Goal: Task Accomplishment & Management: Use online tool/utility

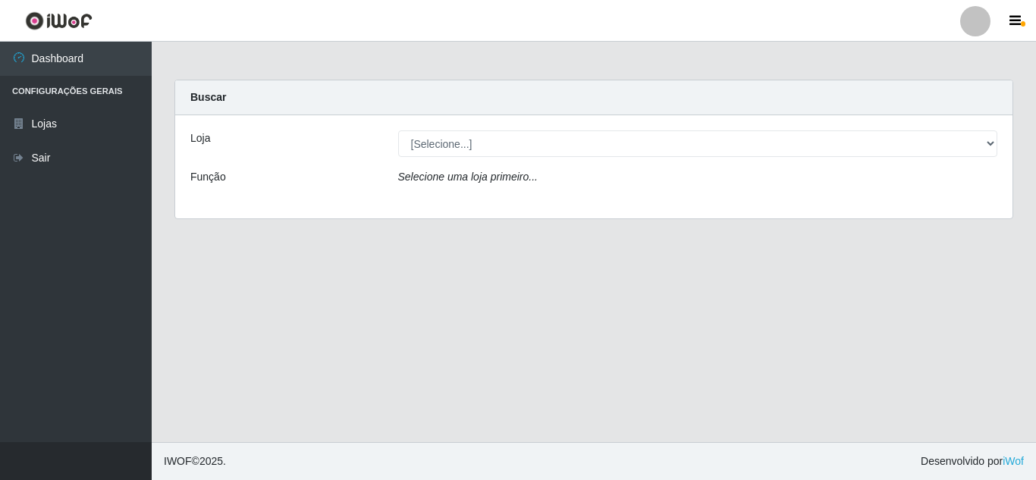
select select "462"
click at [398, 130] on select "[Selecione...] Queiroz [GEOGRAPHIC_DATA] - [GEOGRAPHIC_DATA]" at bounding box center [698, 143] width 600 height 27
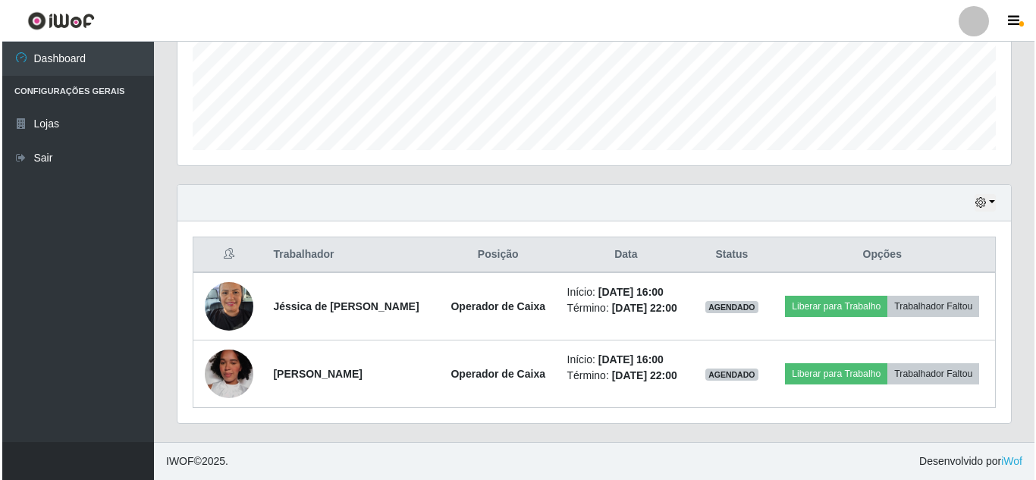
scroll to position [415, 0]
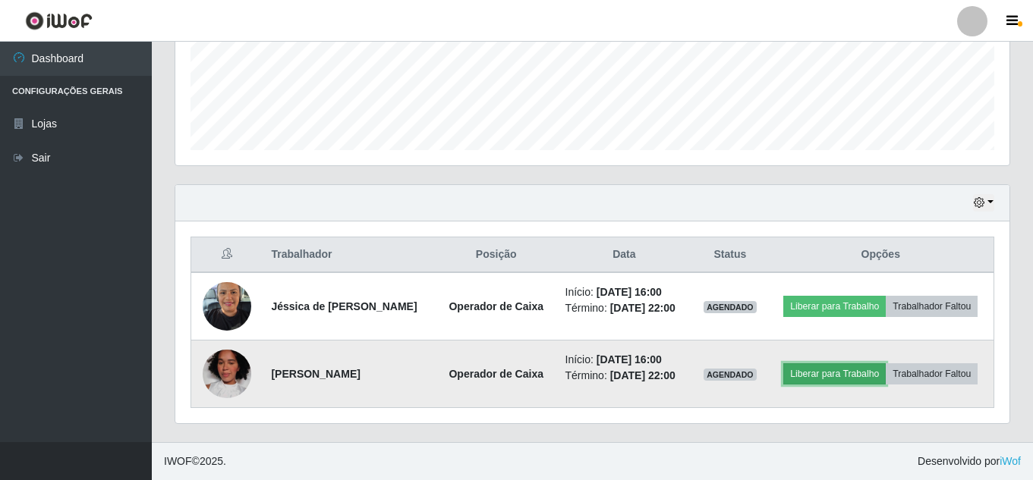
click at [885, 363] on button "Liberar para Trabalho" at bounding box center [834, 373] width 102 height 21
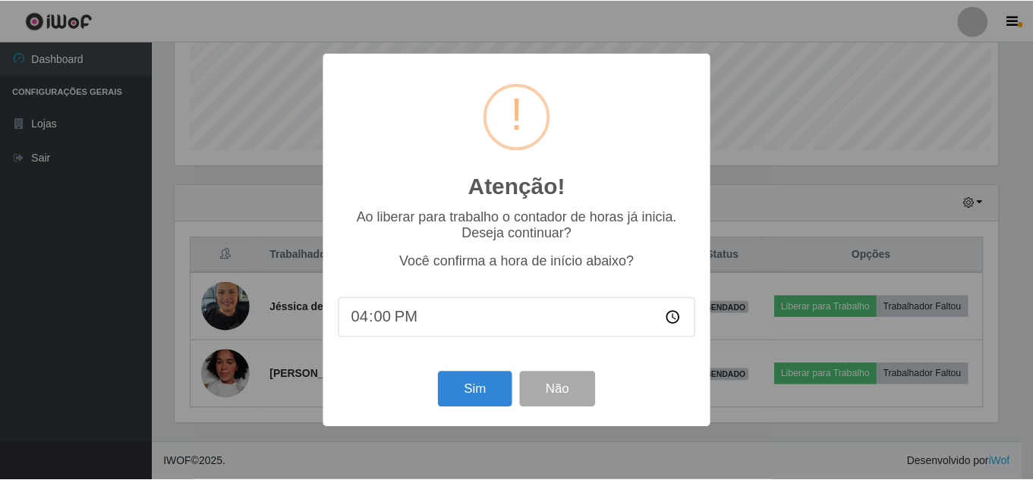
scroll to position [315, 826]
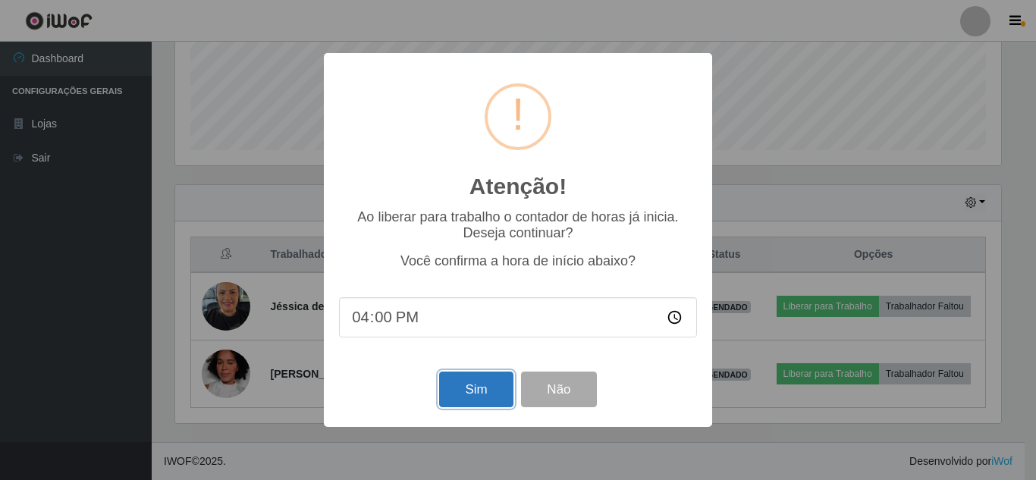
click at [474, 393] on button "Sim" at bounding box center [476, 390] width 74 height 36
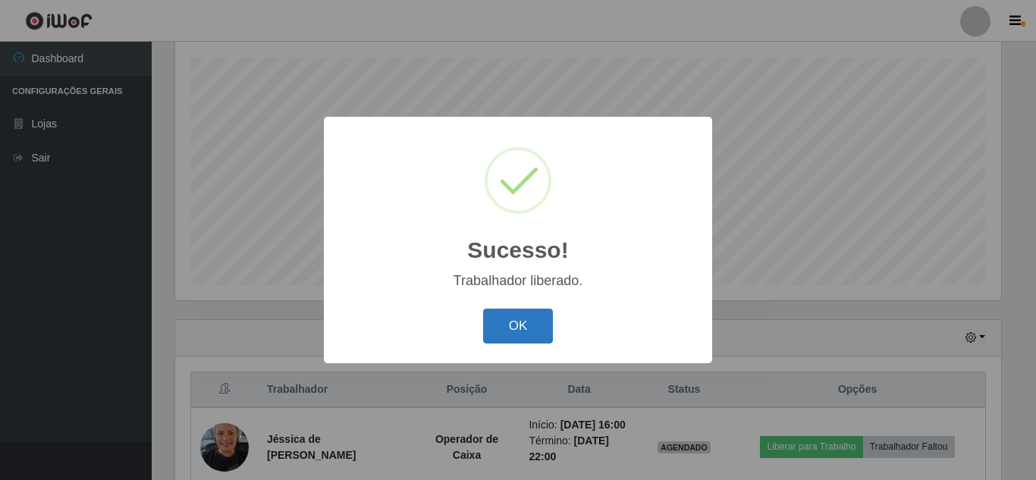
click at [518, 322] on button "OK" at bounding box center [518, 327] width 71 height 36
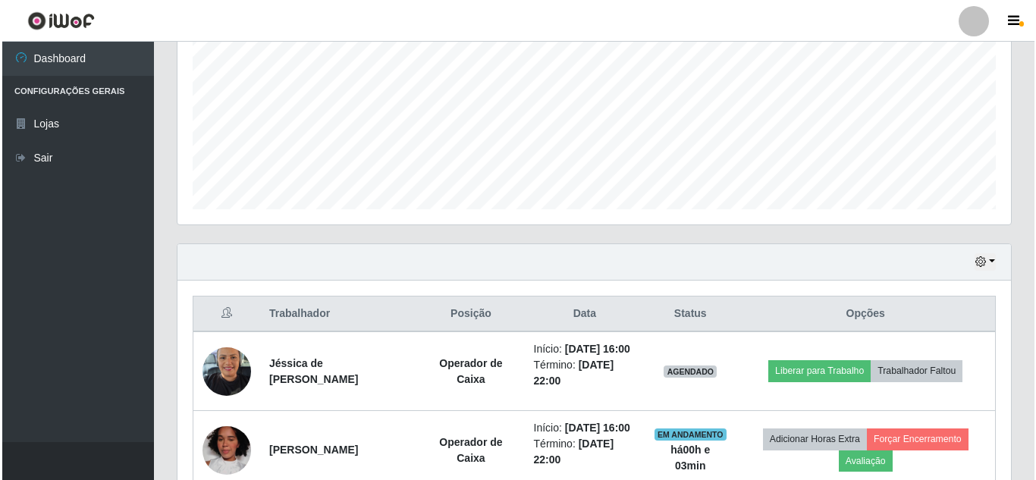
scroll to position [447, 0]
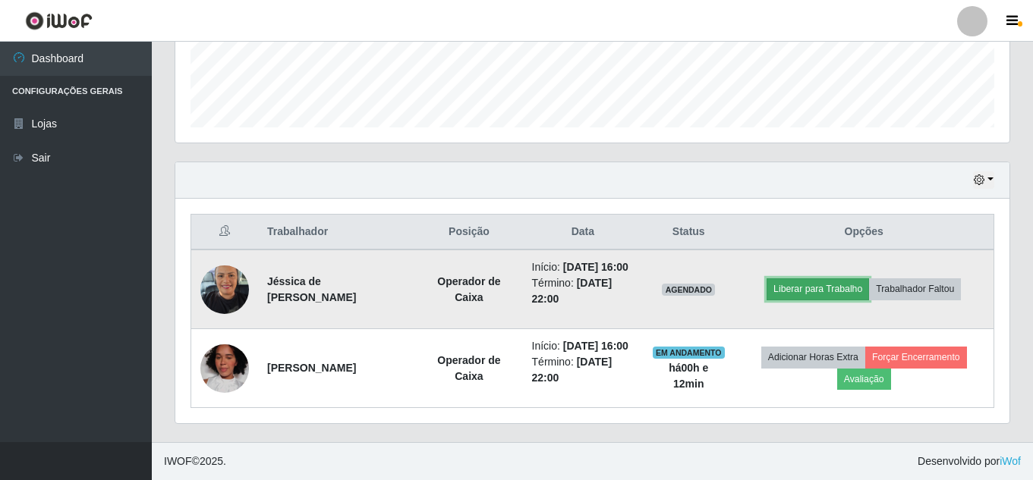
click at [845, 278] on button "Liberar para Trabalho" at bounding box center [817, 288] width 102 height 21
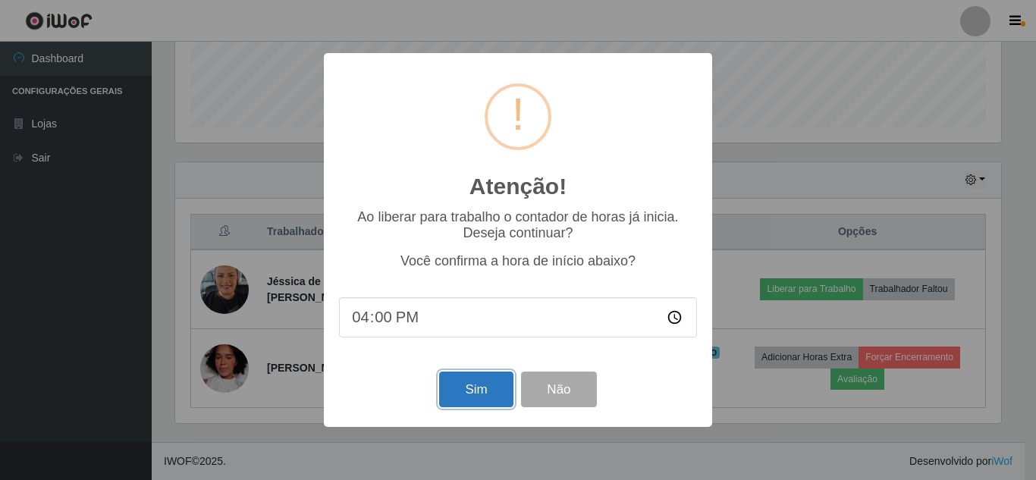
click at [485, 397] on button "Sim" at bounding box center [476, 390] width 74 height 36
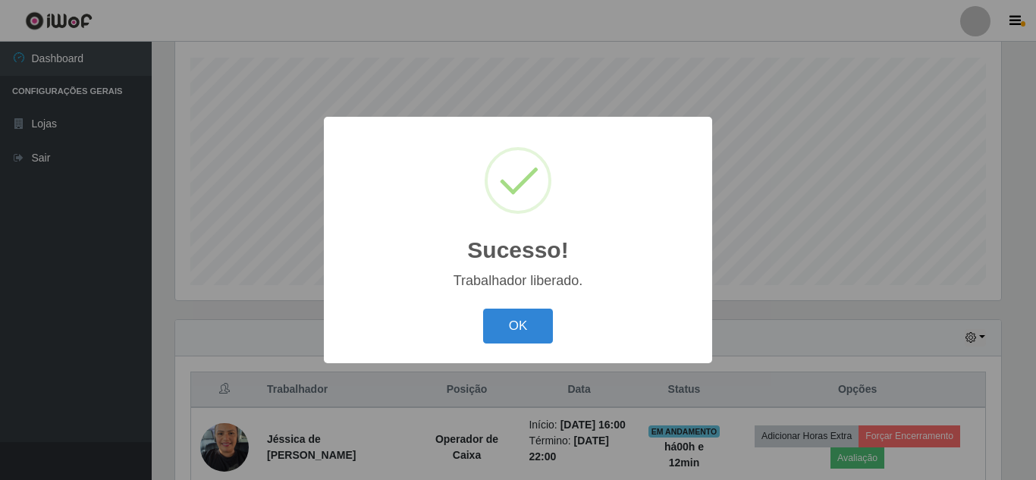
click at [483, 309] on button "OK" at bounding box center [518, 327] width 71 height 36
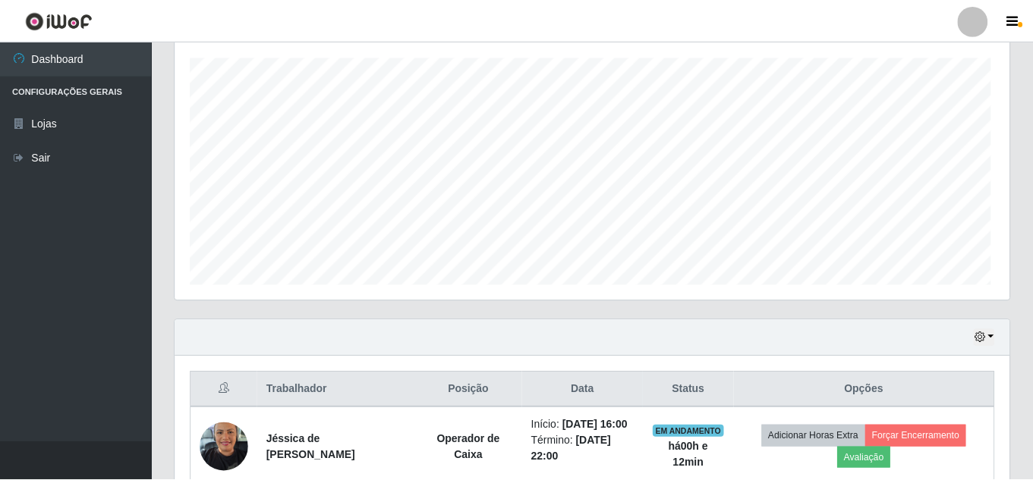
scroll to position [315, 834]
drag, startPoint x: 485, startPoint y: 397, endPoint x: 729, endPoint y: 501, distance: 265.8
click at [729, 479] on html "Perfil Alterar Senha Sair Dashboard Configurações Gerais Lojas Sair Carregando.…" at bounding box center [516, 190] width 1033 height 895
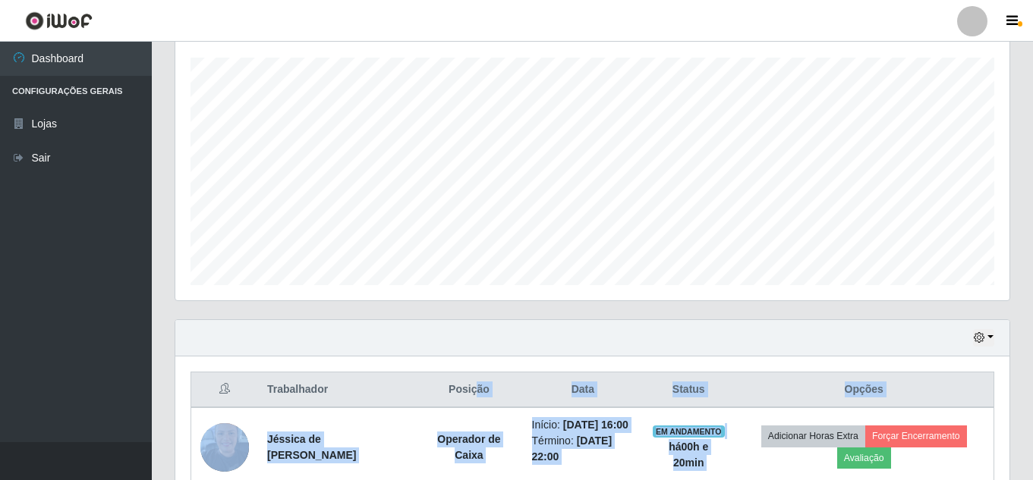
scroll to position [304, 0]
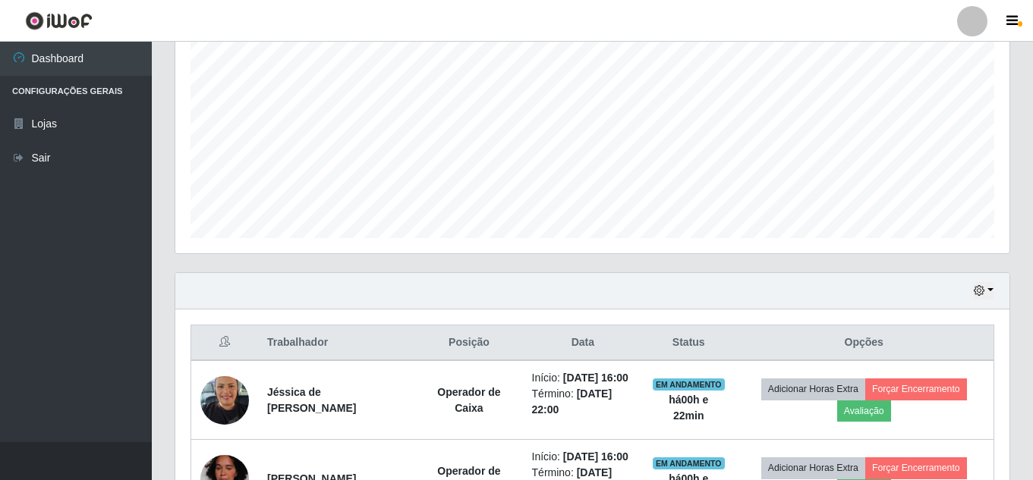
click at [612, 269] on div "Agendamentos Day Month" at bounding box center [592, 105] width 858 height 335
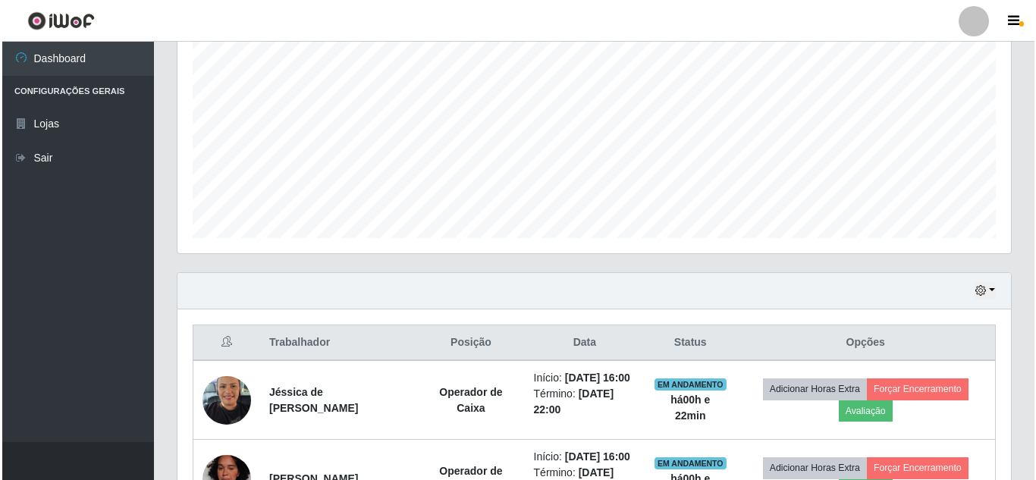
scroll to position [447, 0]
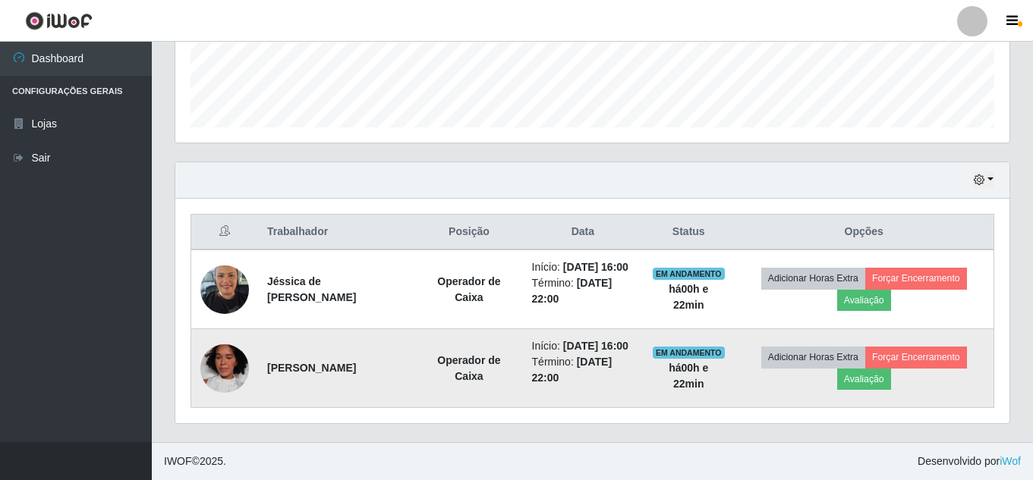
click at [239, 355] on img at bounding box center [224, 368] width 49 height 61
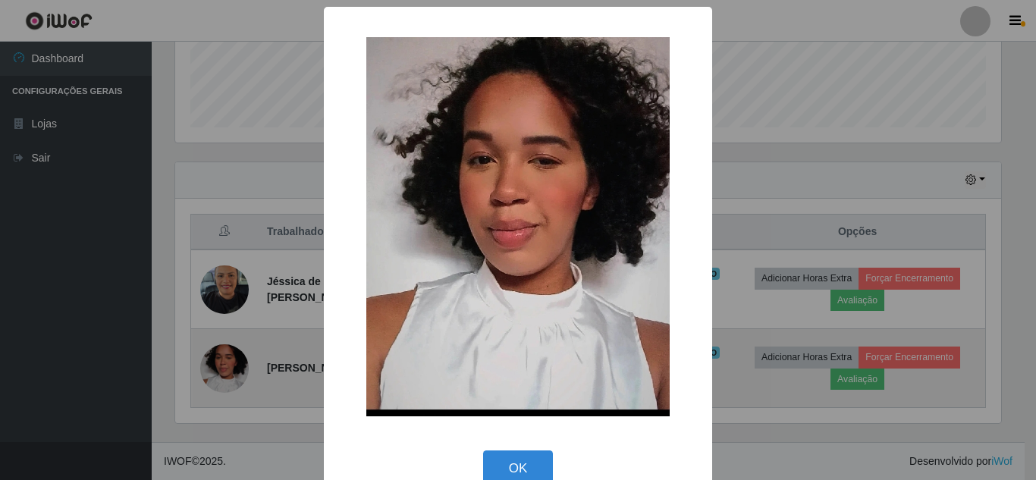
click at [239, 355] on div "× OK Cancel" at bounding box center [518, 240] width 1036 height 480
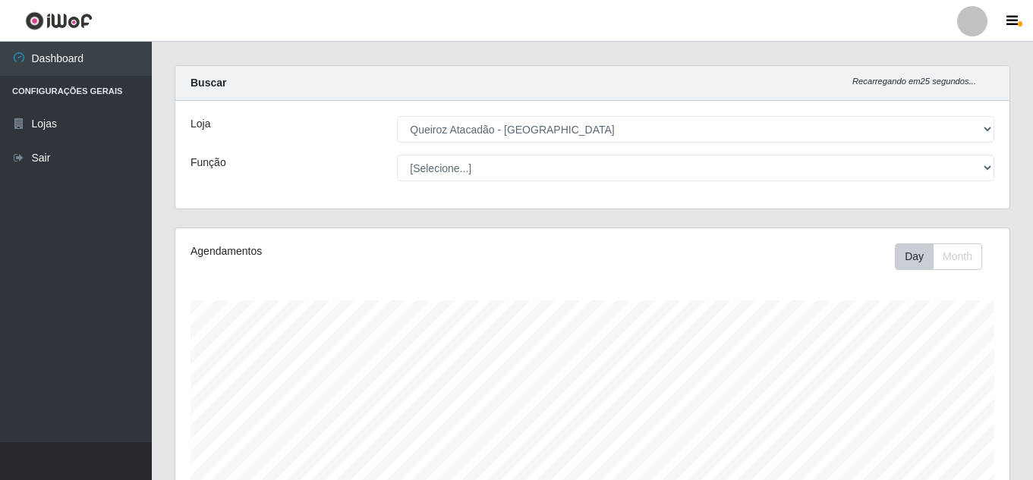
scroll to position [0, 0]
